Goal: Task Accomplishment & Management: Manage account settings

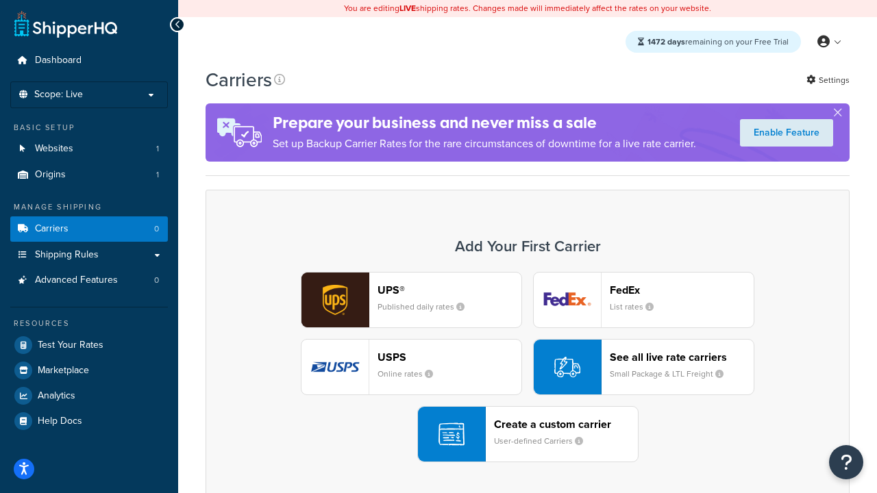
click at [528, 367] on div "UPS® Published daily rates FedEx List rates USPS Online rates See all live rate…" at bounding box center [527, 367] width 615 height 191
click at [682, 290] on header "FedEx" at bounding box center [682, 290] width 144 height 13
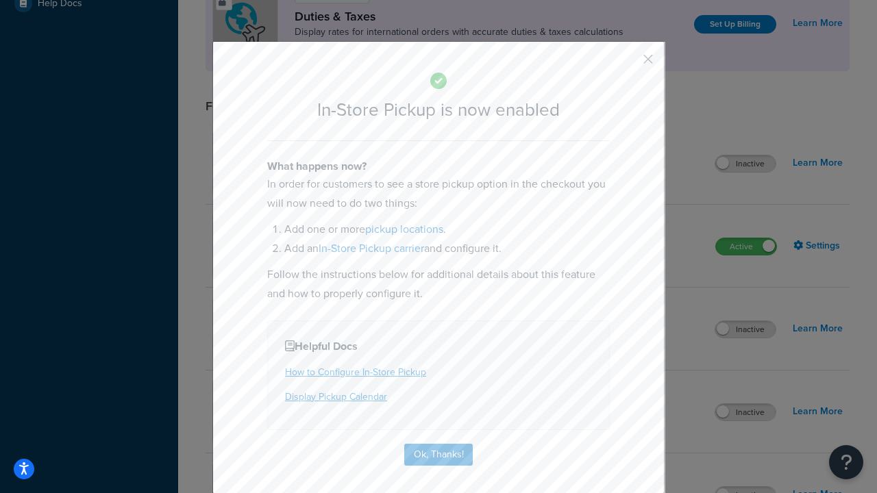
click at [628, 64] on button "button" at bounding box center [627, 63] width 3 height 3
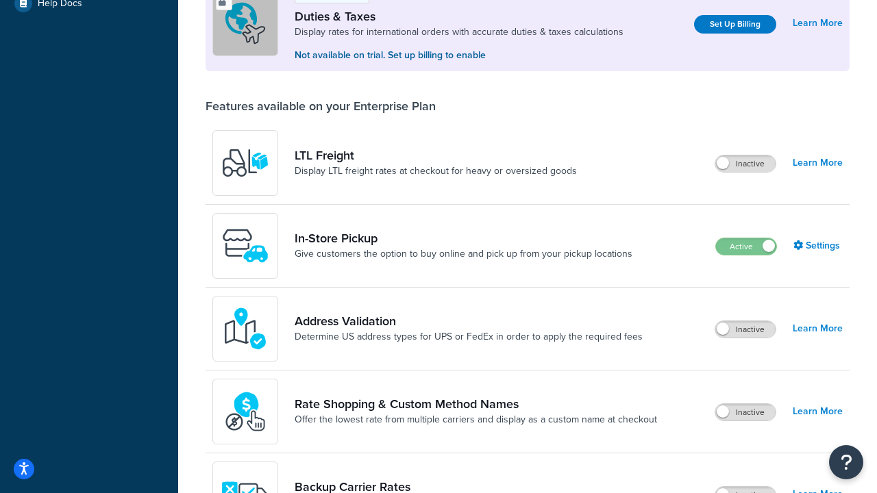
scroll to position [418, 0]
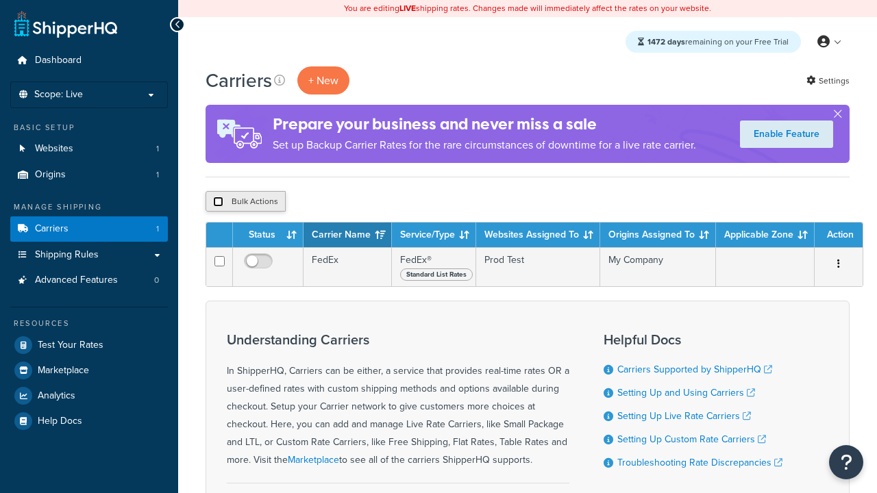
click at [218, 202] on input "checkbox" at bounding box center [218, 202] width 10 height 10
checkbox input "true"
click at [0, 0] on button "Delete" at bounding box center [0, 0] width 0 height 0
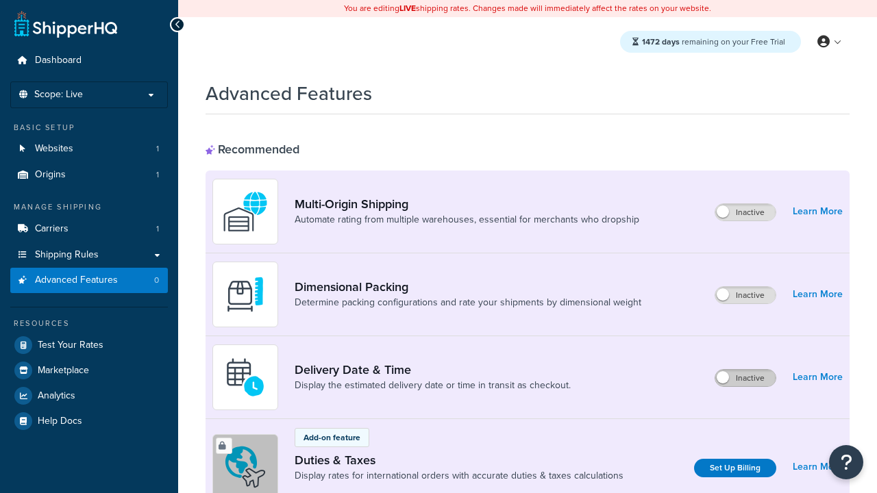
click at [746, 378] on label "Inactive" at bounding box center [745, 378] width 60 height 16
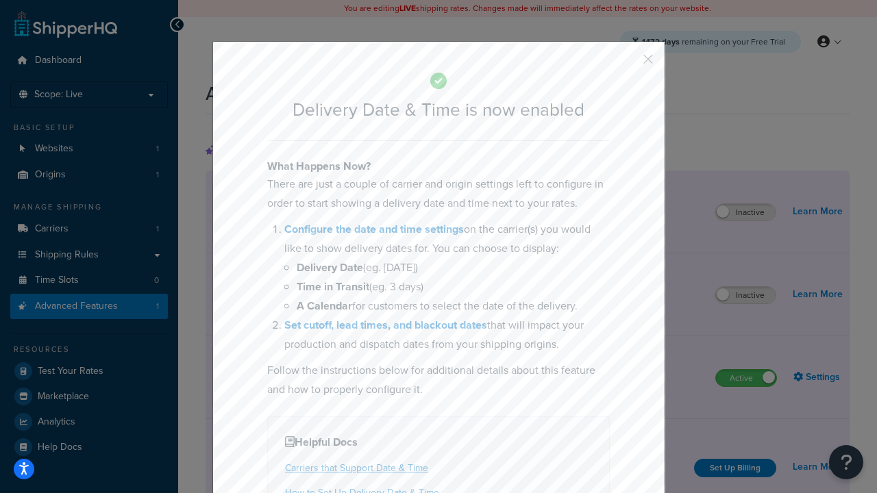
click at [628, 64] on button "button" at bounding box center [627, 63] width 3 height 3
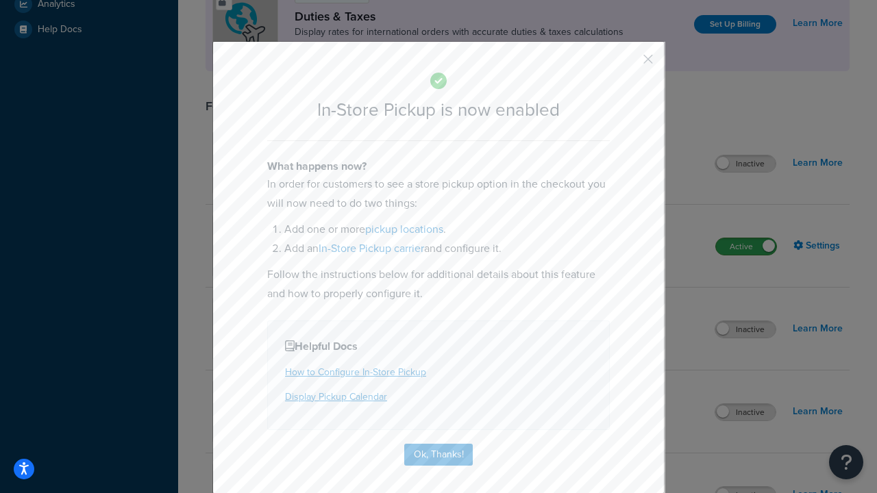
scroll to position [470, 0]
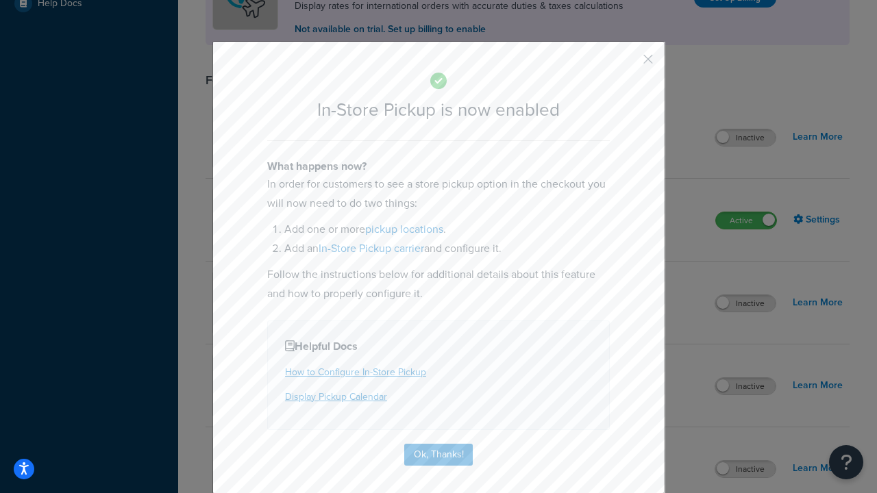
click at [628, 64] on button "button" at bounding box center [627, 63] width 3 height 3
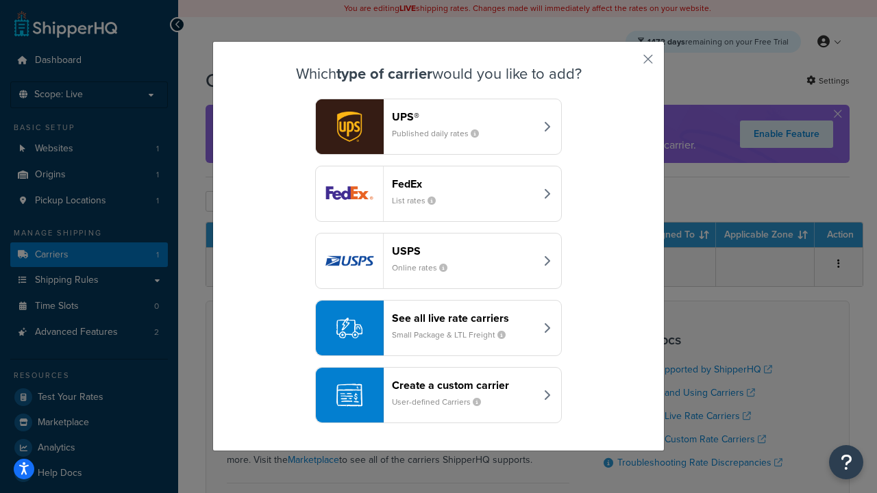
click at [439, 395] on div "Create a custom carrier User-defined Carriers" at bounding box center [463, 395] width 143 height 33
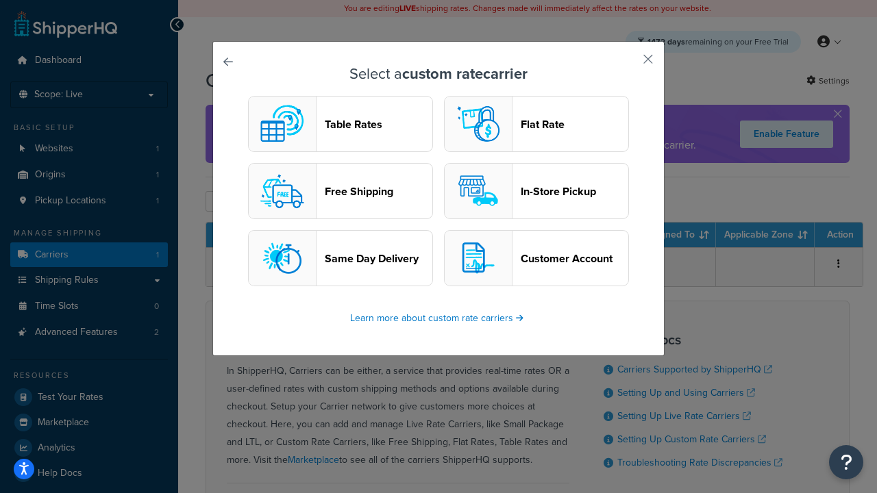
click at [537, 191] on header "In-Store Pickup" at bounding box center [575, 191] width 108 height 13
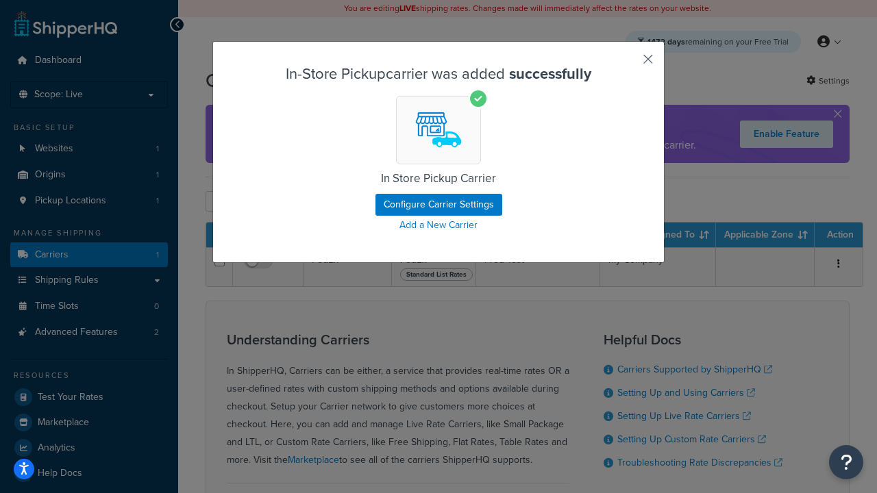
click at [628, 64] on button "button" at bounding box center [627, 63] width 3 height 3
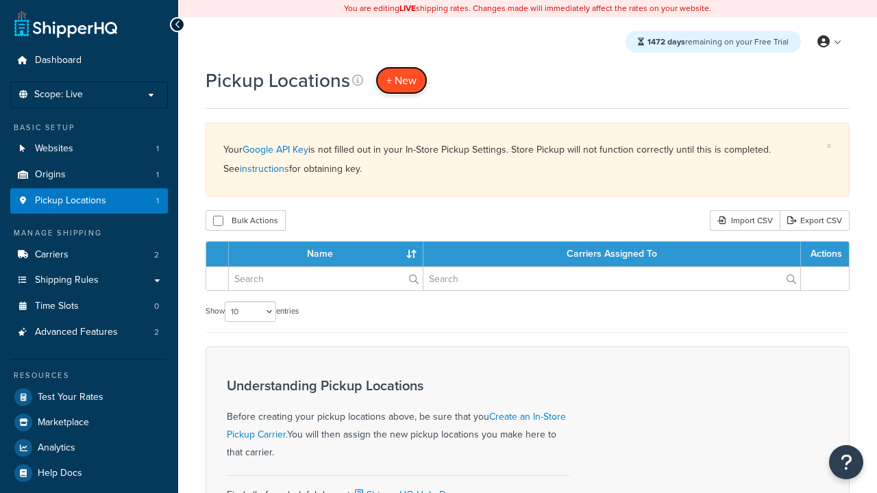
click at [402, 80] on span "+ New" at bounding box center [402, 81] width 30 height 16
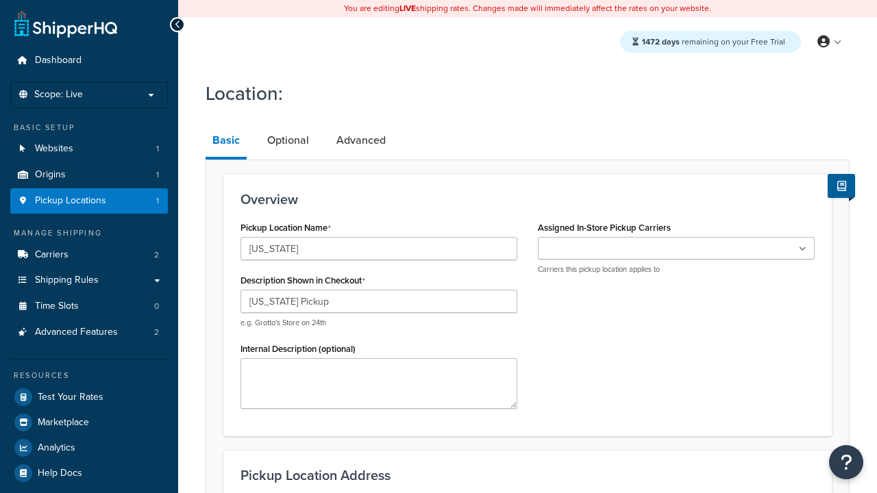
type input "California Pickup"
click at [676, 249] on ul at bounding box center [676, 248] width 277 height 23
type input "3385 Michelson Drive"
type input "Suite B"
type input "Irvine"
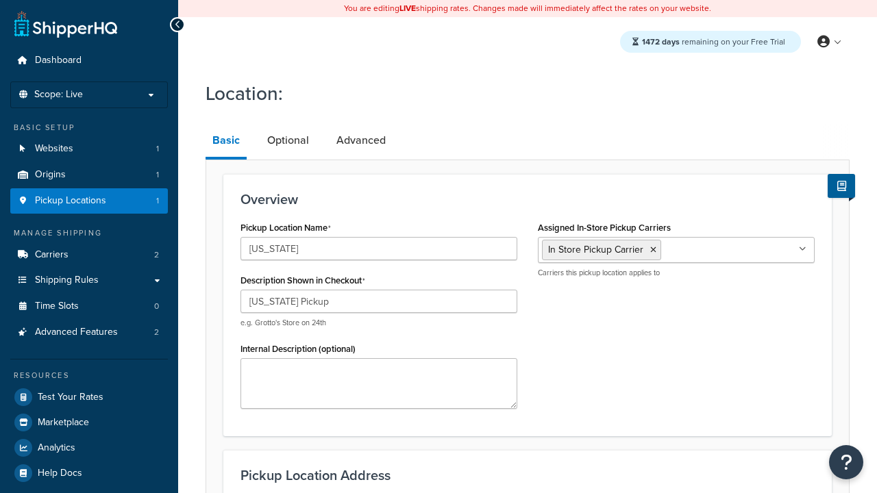
select select "5"
type input "Irvine"
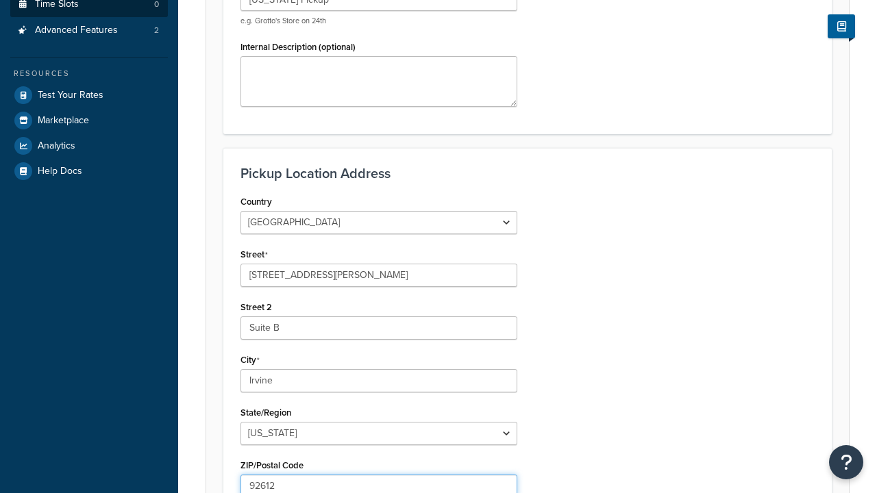
type input "92612"
click at [89, 17] on link "Time Slots 0" at bounding box center [89, 4] width 158 height 25
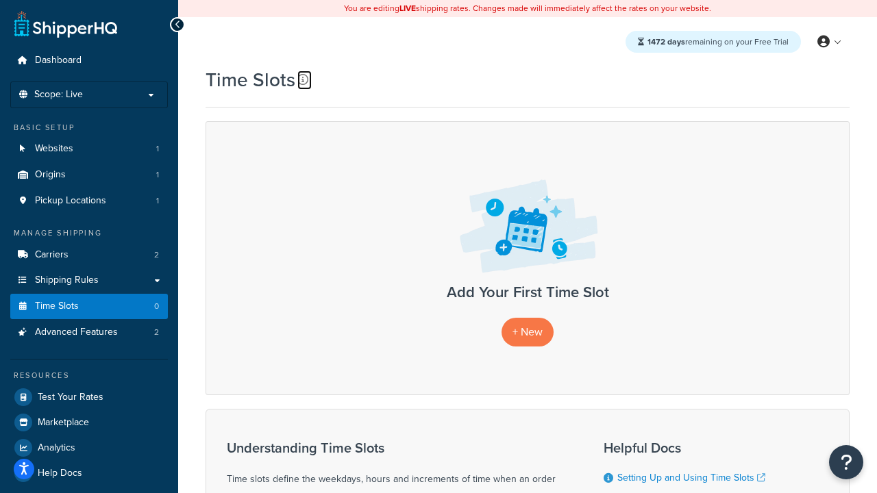
click at [303, 79] on icon at bounding box center [302, 79] width 11 height 11
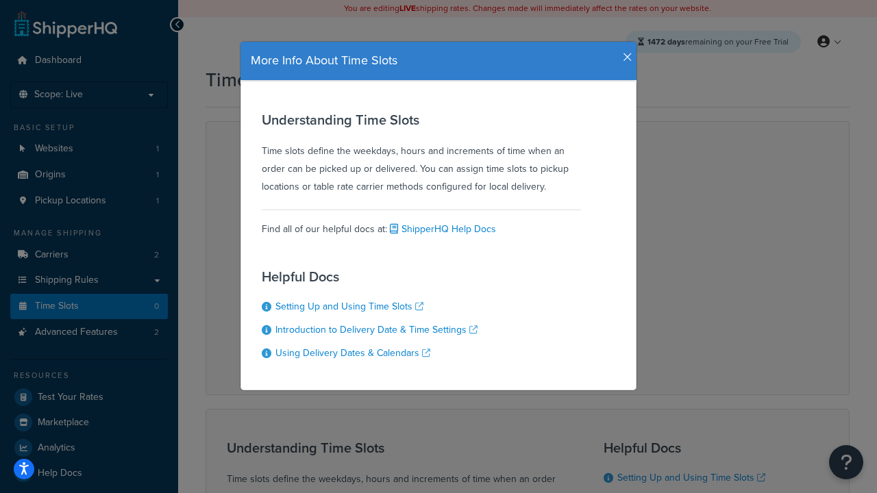
click at [624, 52] on icon "button" at bounding box center [628, 57] width 10 height 12
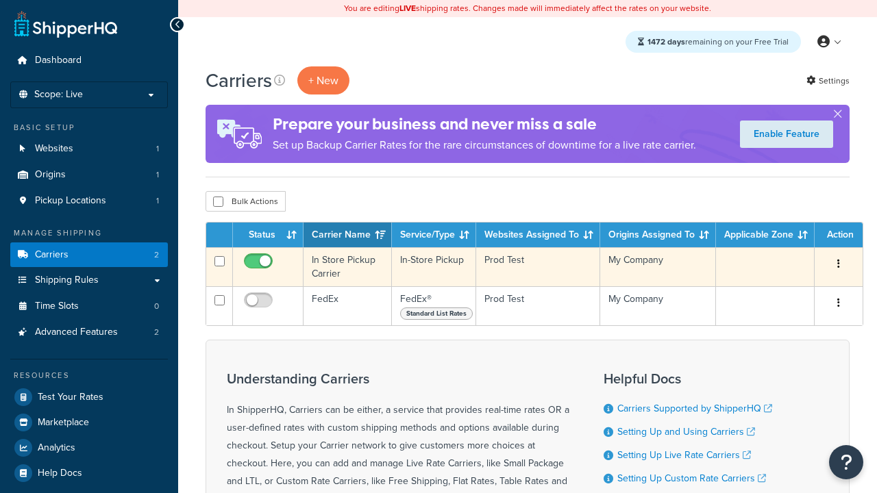
click at [839, 265] on icon "button" at bounding box center [838, 264] width 3 height 10
click at [0, 0] on link "Delete" at bounding box center [0, 0] width 0 height 0
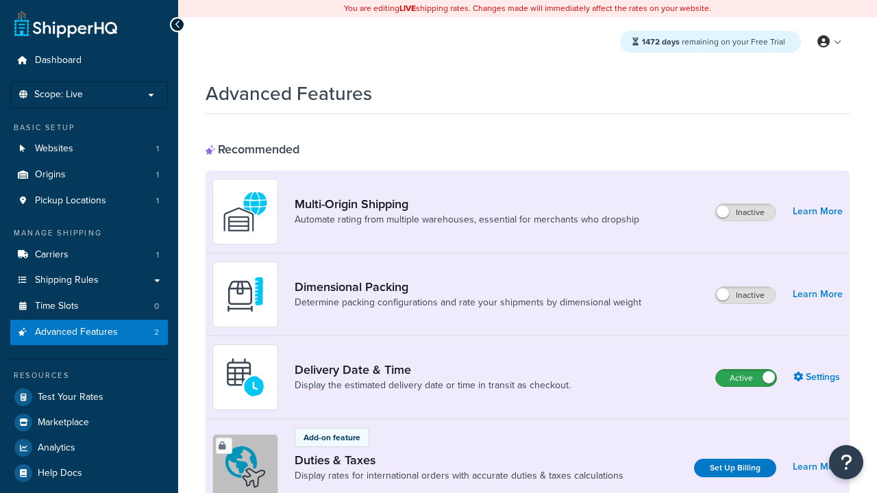
click at [746, 370] on label "Active" at bounding box center [746, 378] width 60 height 16
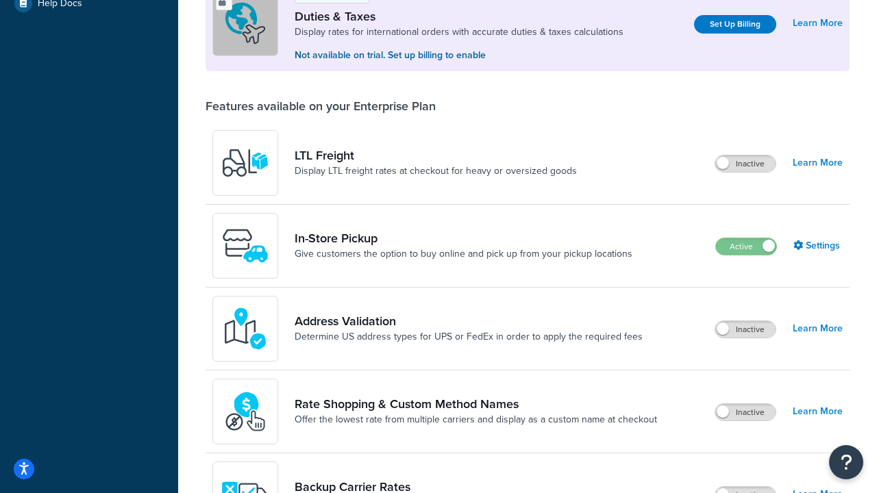
scroll to position [418, 0]
